Goal: Obtain resource: Download file/media

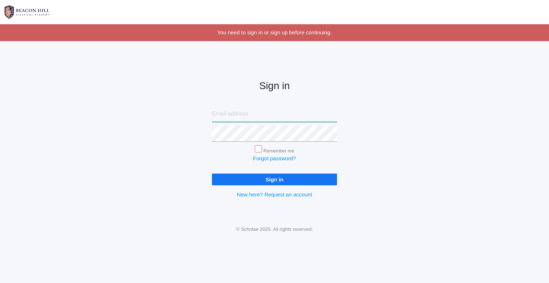
type input "[EMAIL_ADDRESS][DOMAIN_NAME]"
click at [253, 181] on input "Sign in" at bounding box center [274, 179] width 125 height 12
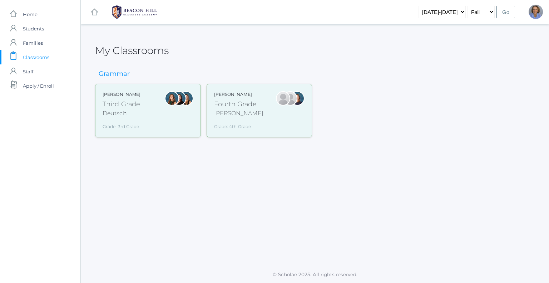
click at [119, 114] on div "Deutsch" at bounding box center [122, 113] width 38 height 9
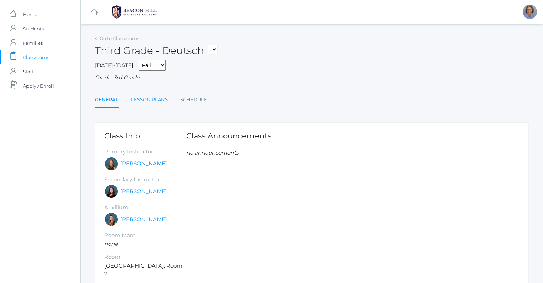
click at [148, 103] on link "Lesson Plans" at bounding box center [149, 100] width 37 height 14
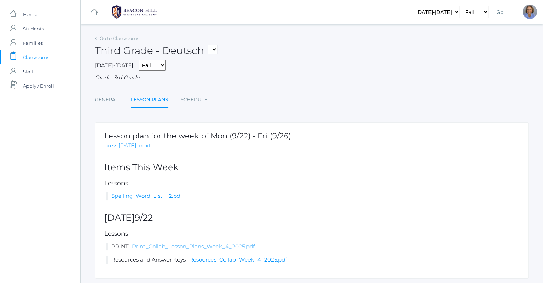
click at [168, 245] on link "Print_Collab_Lesson_Plans_Week_4_2025.pdf" at bounding box center [193, 246] width 123 height 7
click at [128, 38] on link "Go to Classrooms" at bounding box center [120, 38] width 40 height 6
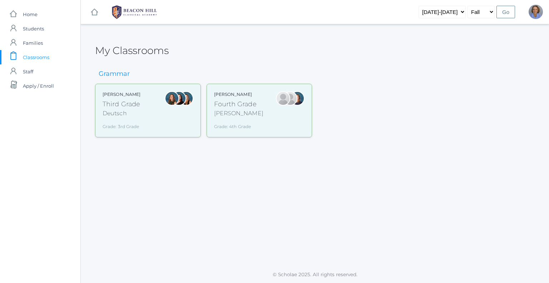
click at [232, 99] on div "Fourth Grade" at bounding box center [238, 104] width 49 height 10
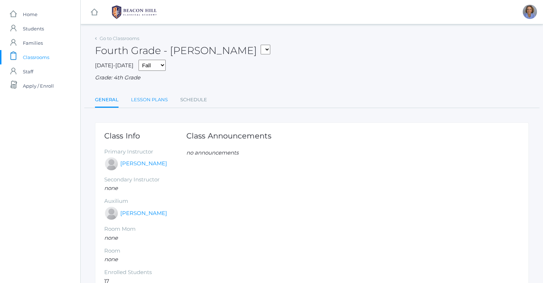
click at [148, 99] on link "Lesson Plans" at bounding box center [149, 100] width 37 height 14
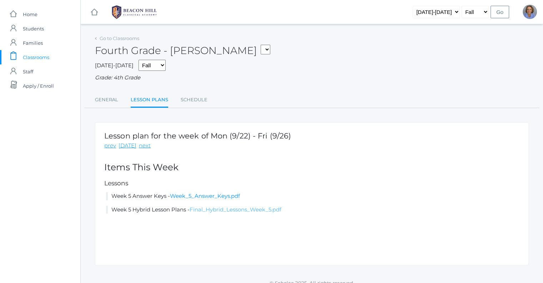
click at [208, 209] on link "Final_Hybrid_Lessons_Week_5.pdf" at bounding box center [236, 209] width 92 height 7
